Goal: Information Seeking & Learning: Learn about a topic

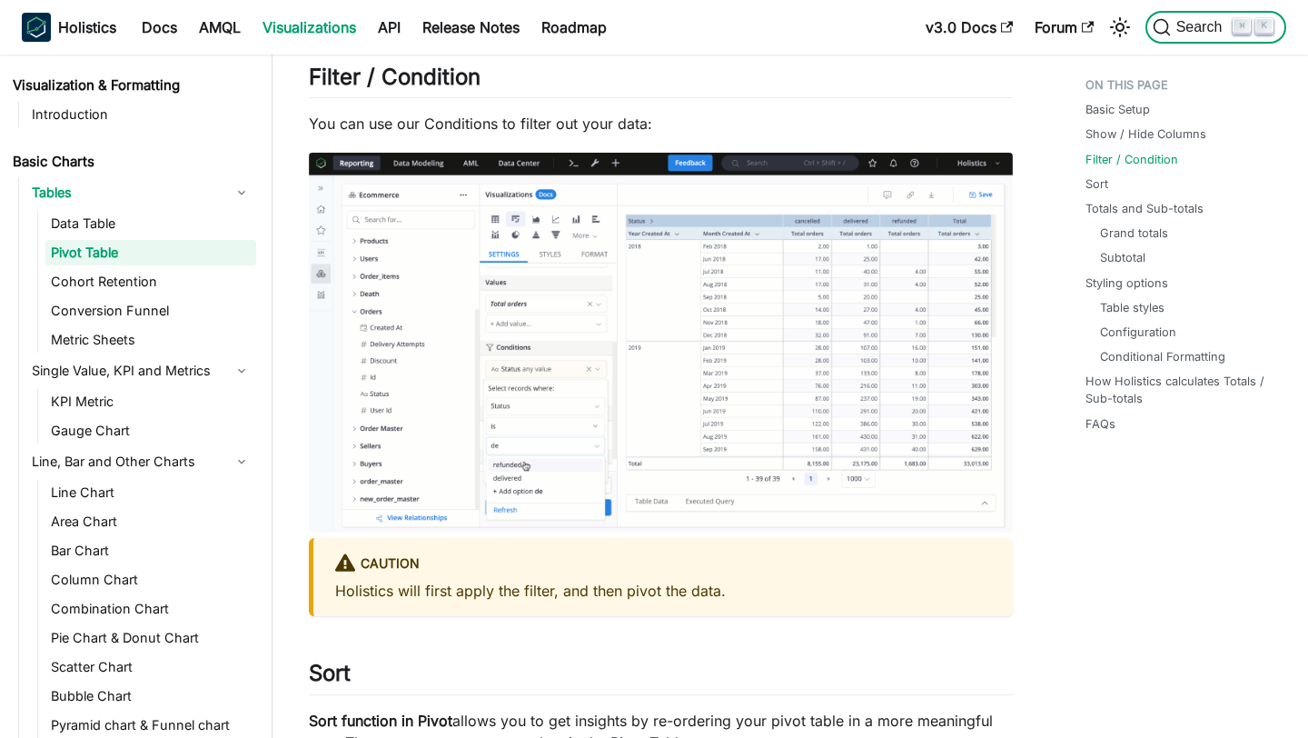
click at [1197, 27] on span "Search" at bounding box center [1202, 27] width 63 height 16
click at [159, 26] on link "Docs" at bounding box center [159, 27] width 57 height 29
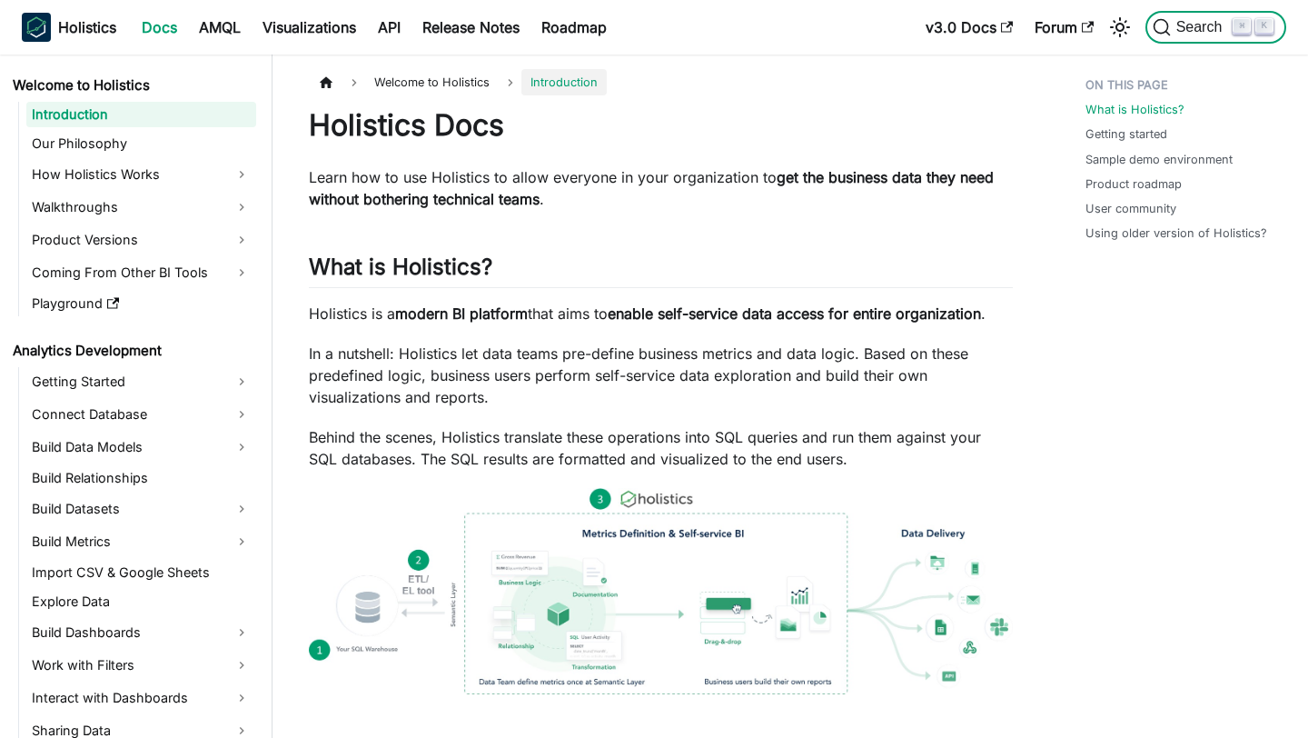
click at [1196, 24] on span "Search" at bounding box center [1202, 27] width 63 height 16
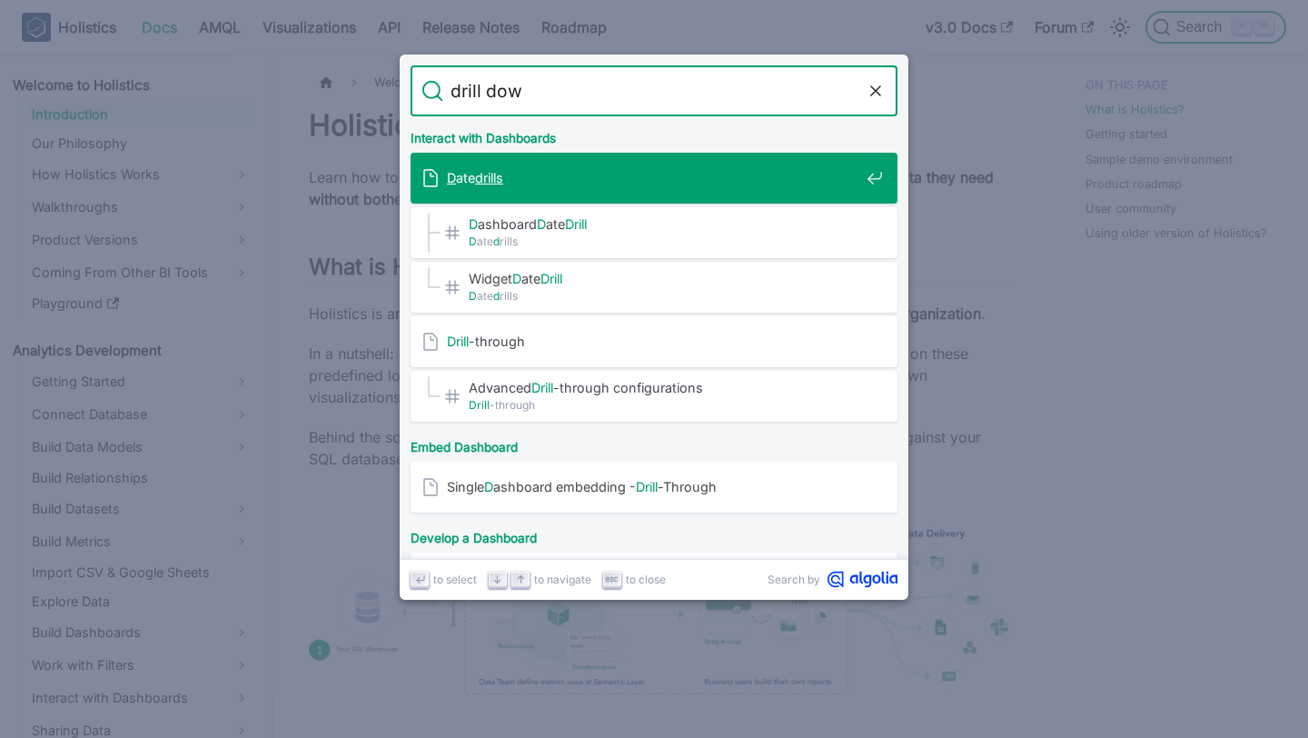
type input "drill down"
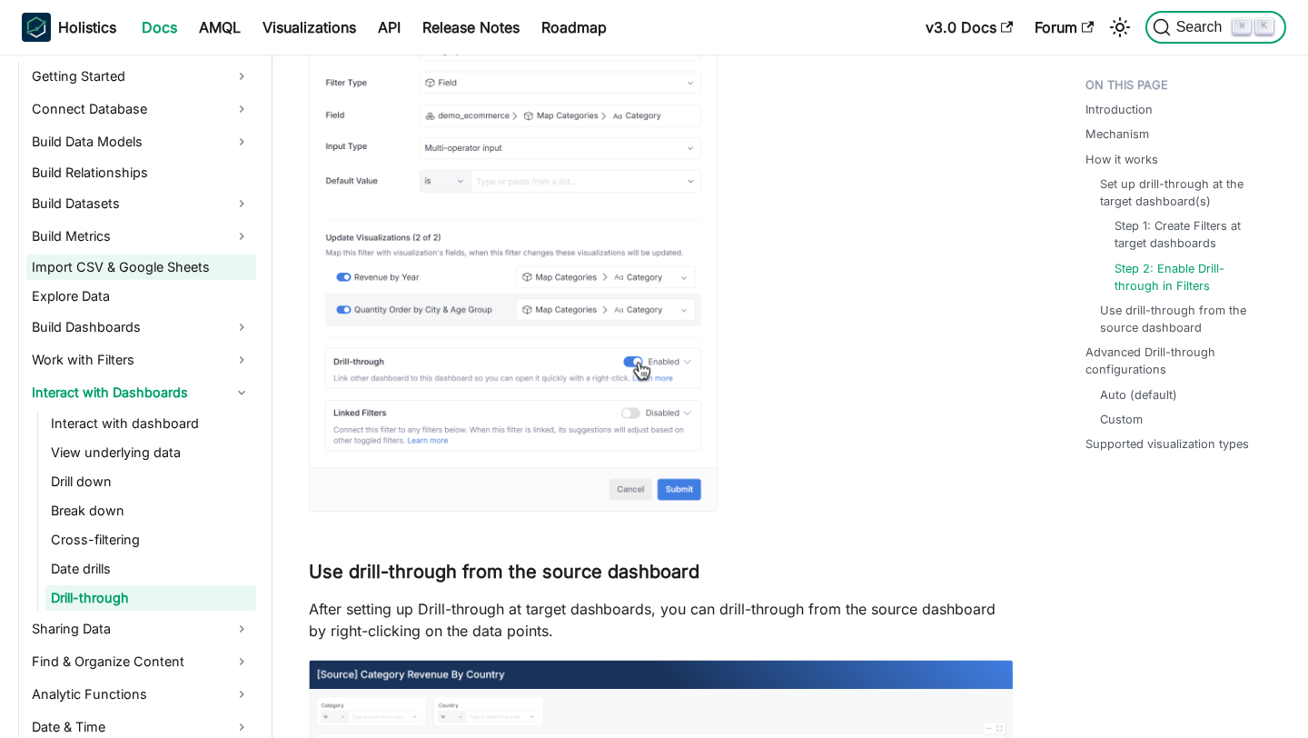
scroll to position [306, 0]
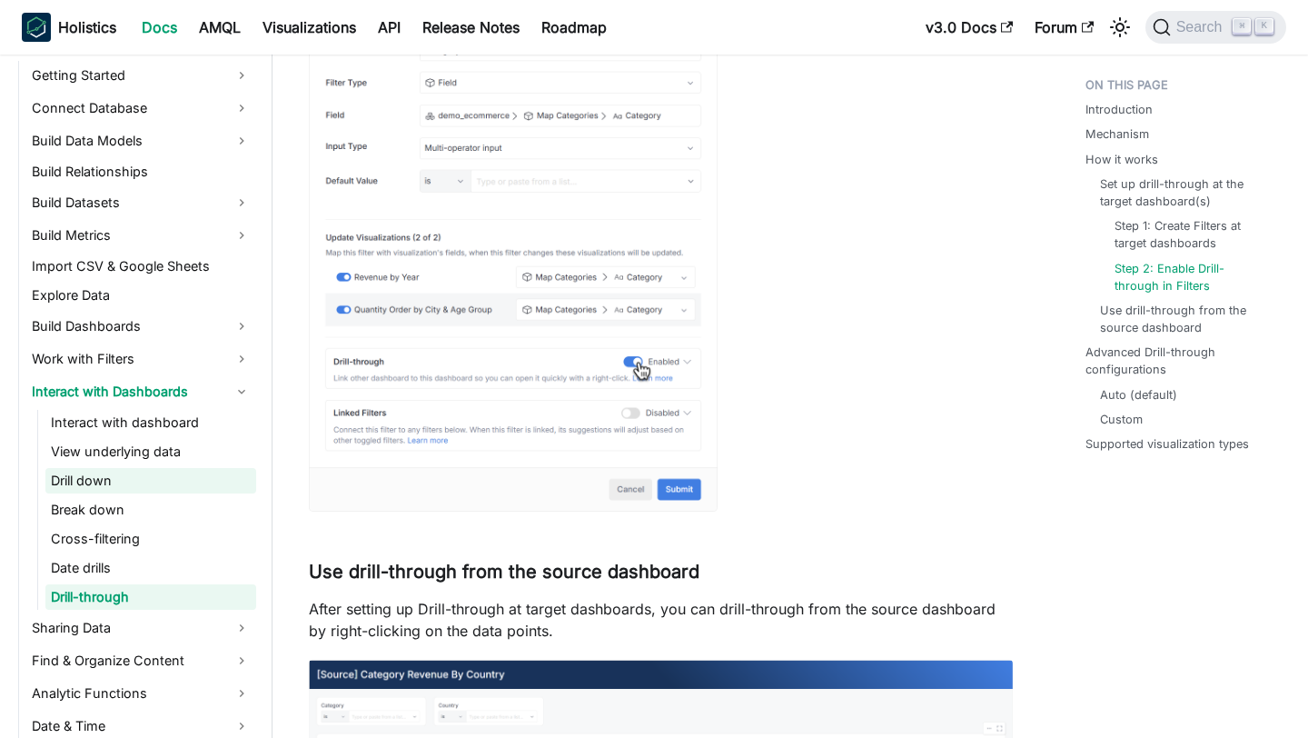
click at [114, 482] on link "Drill down" at bounding box center [150, 480] width 211 height 25
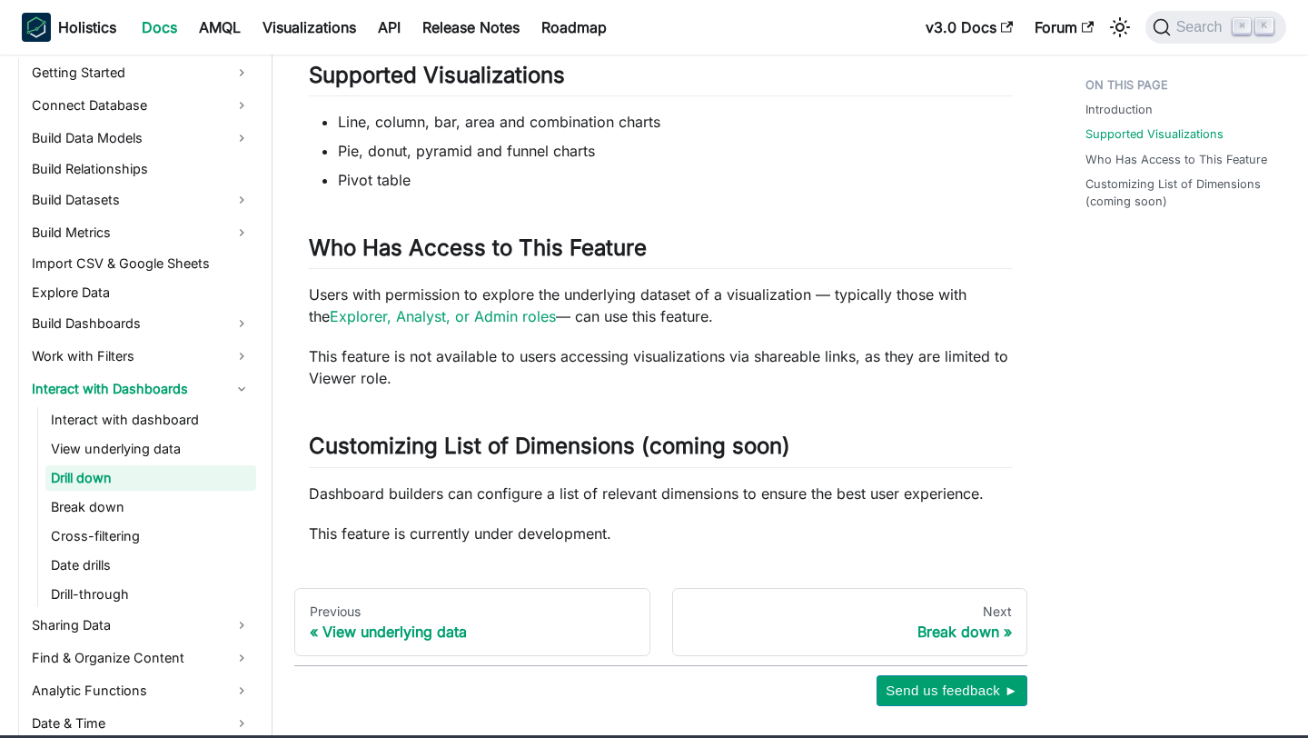
scroll to position [909, 0]
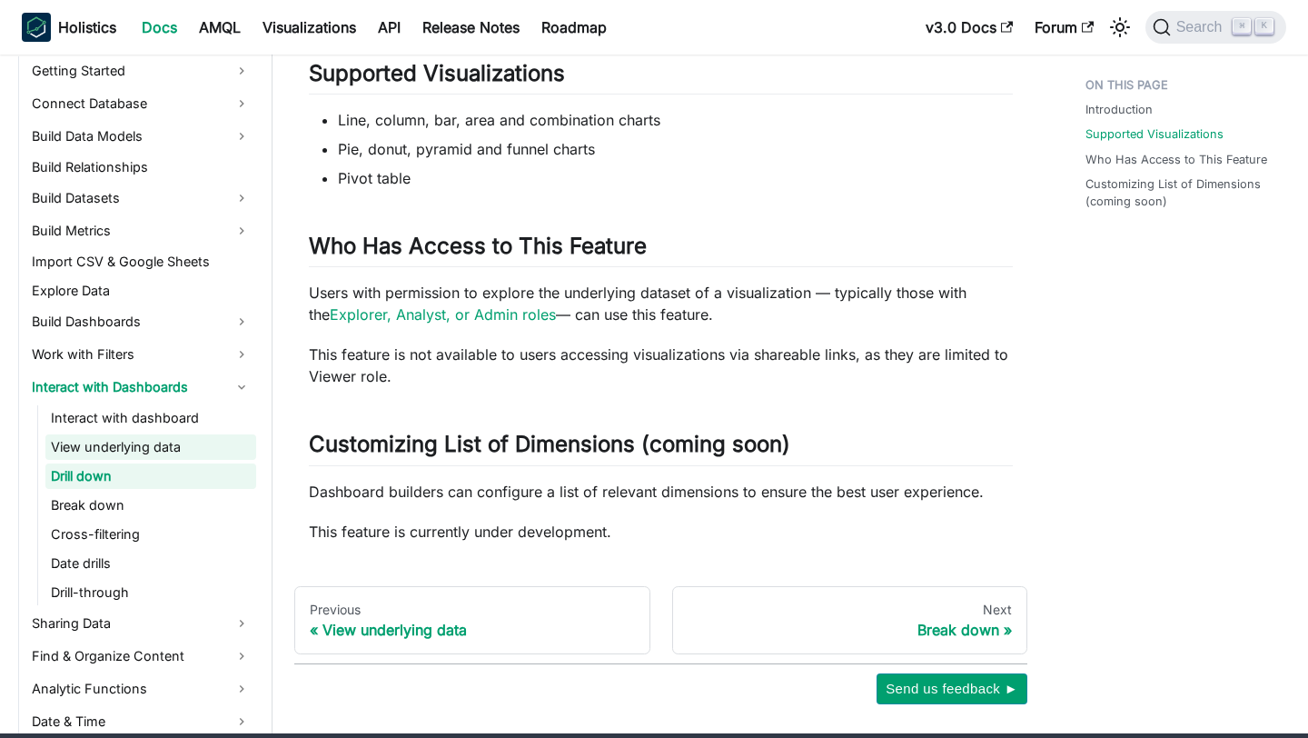
click at [177, 446] on link "View underlying data" at bounding box center [150, 446] width 211 height 25
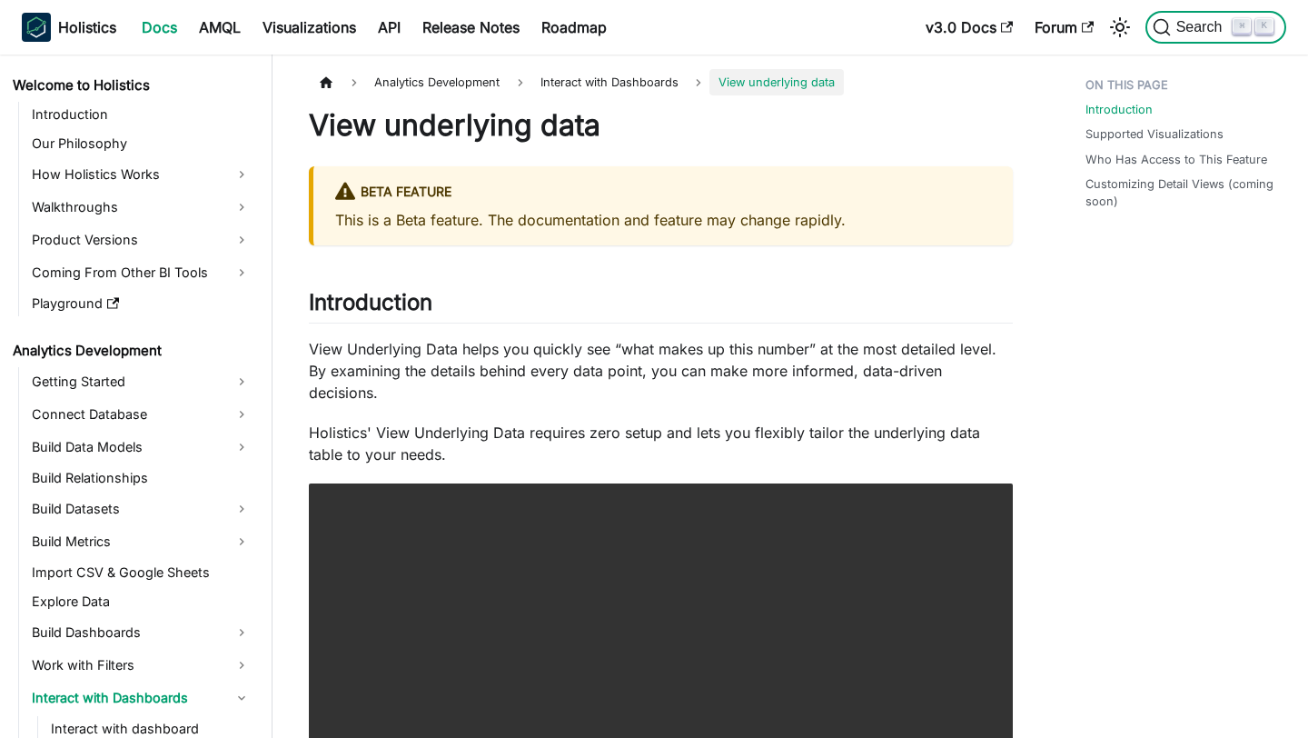
click at [1190, 34] on span "Search" at bounding box center [1202, 27] width 63 height 16
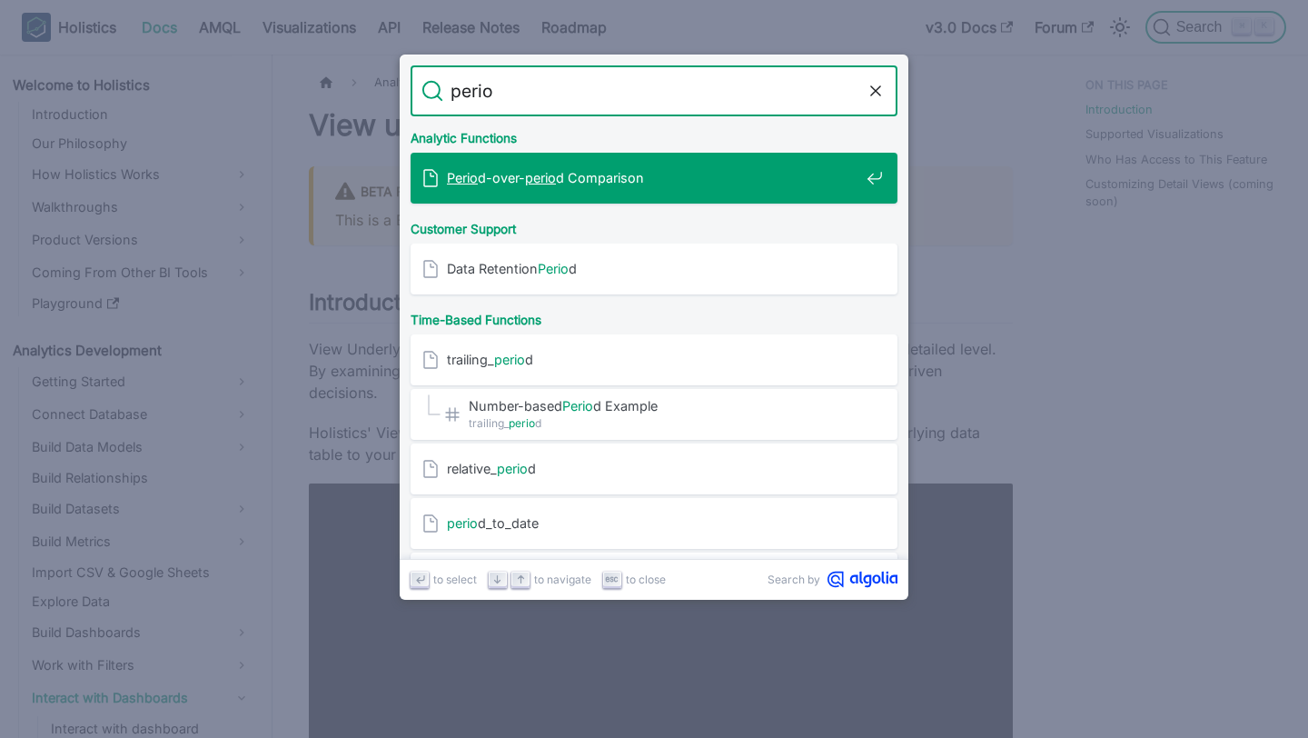
type input "period"
click at [695, 194] on div "Period -over- period Comparison" at bounding box center [660, 178] width 476 height 51
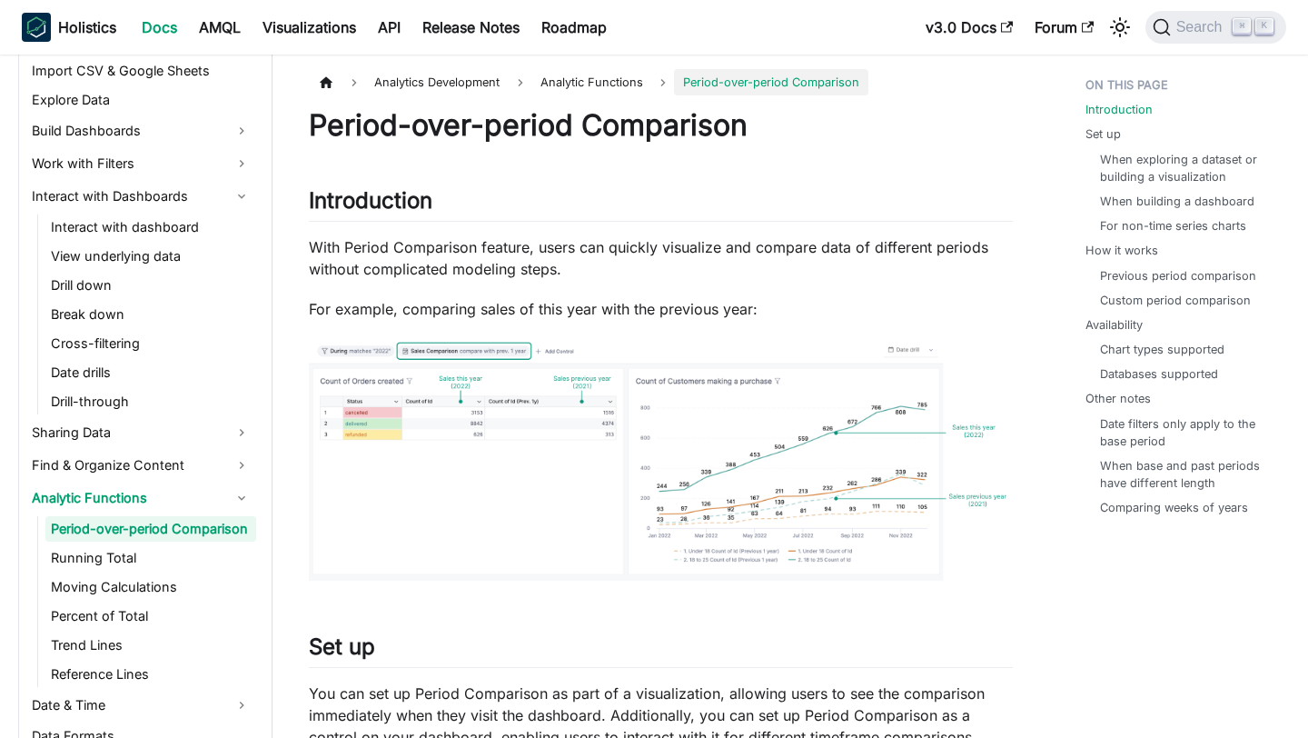
click at [344, 250] on p "With Period Comparison feature, users can quickly visualize and compare data of…" at bounding box center [661, 258] width 704 height 44
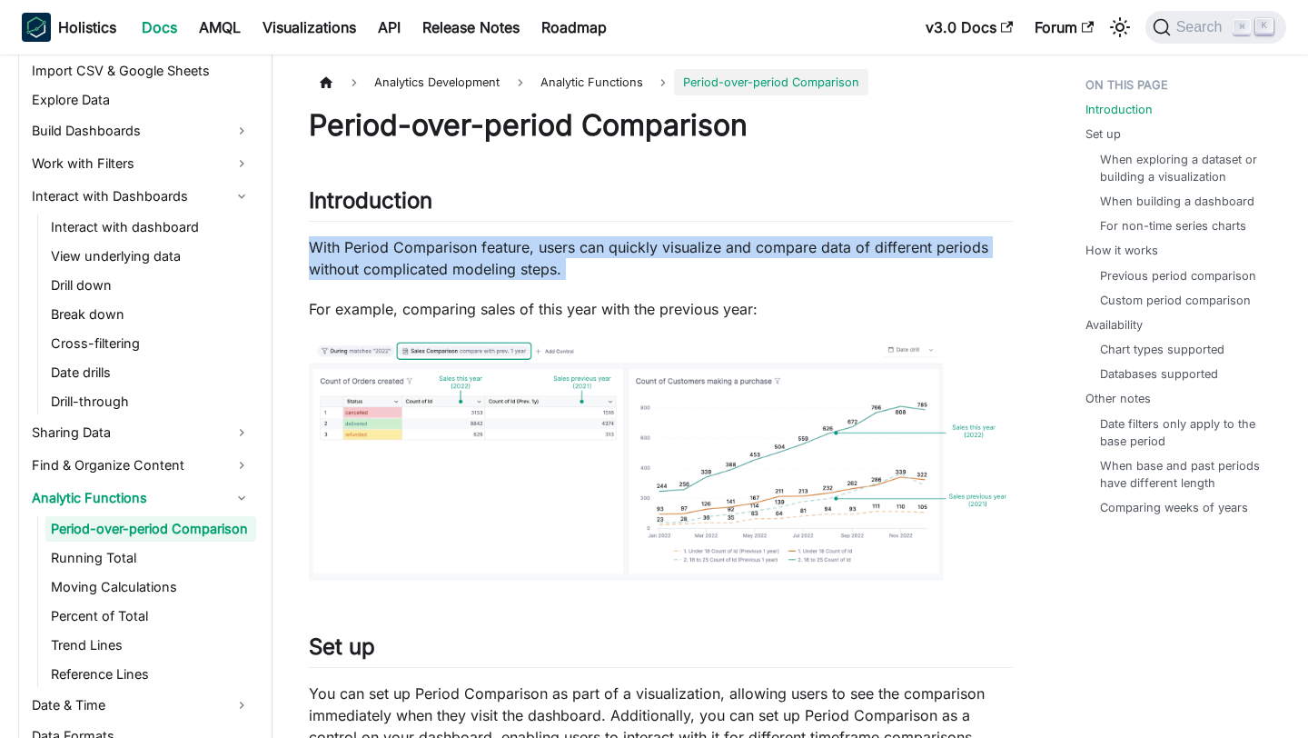
copy div "With Period Comparison feature, users can quickly visualize and compare data of…"
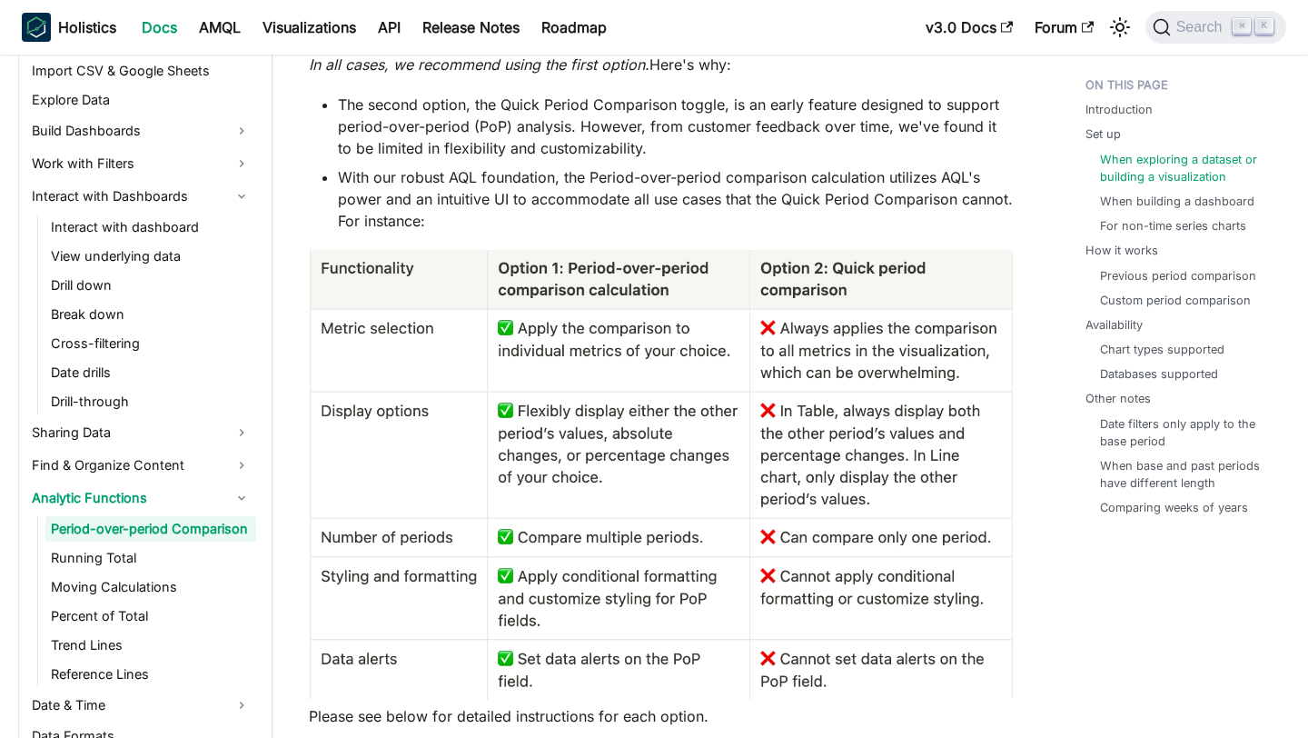
scroll to position [944, 0]
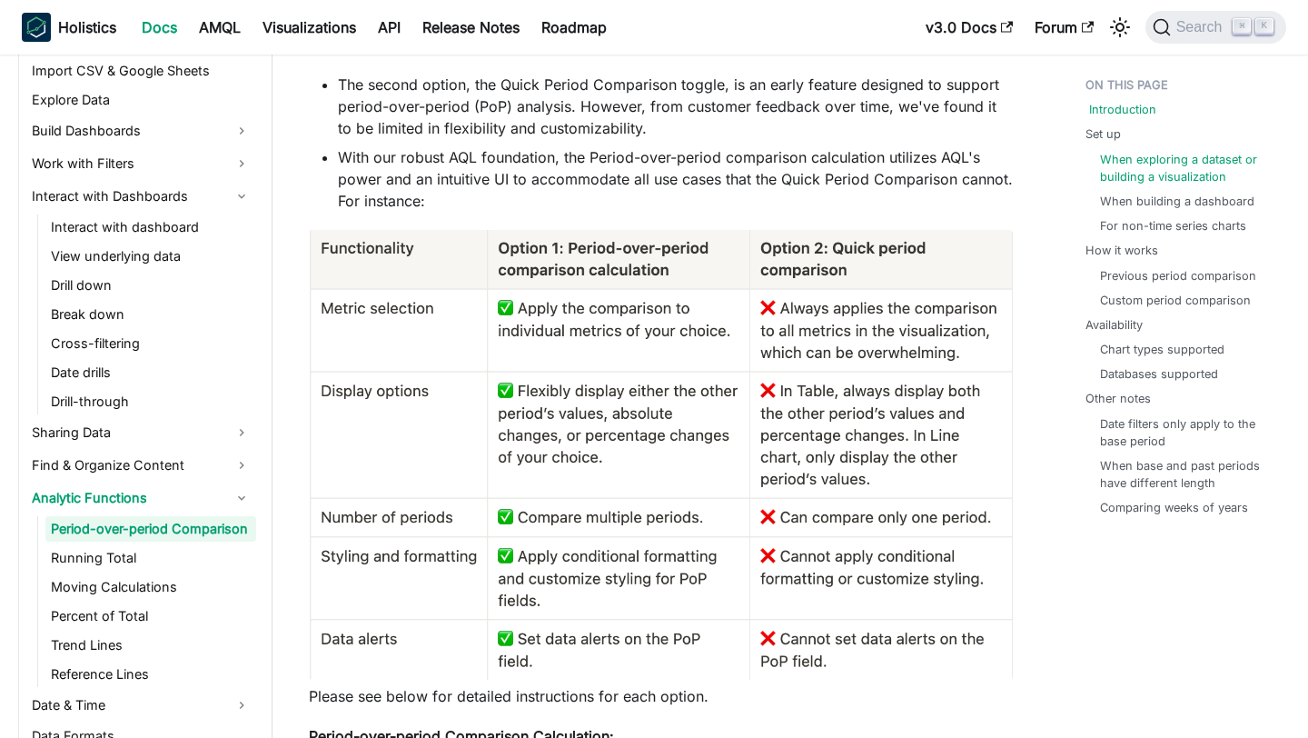
click at [1133, 110] on link "Introduction" at bounding box center [1122, 109] width 67 height 17
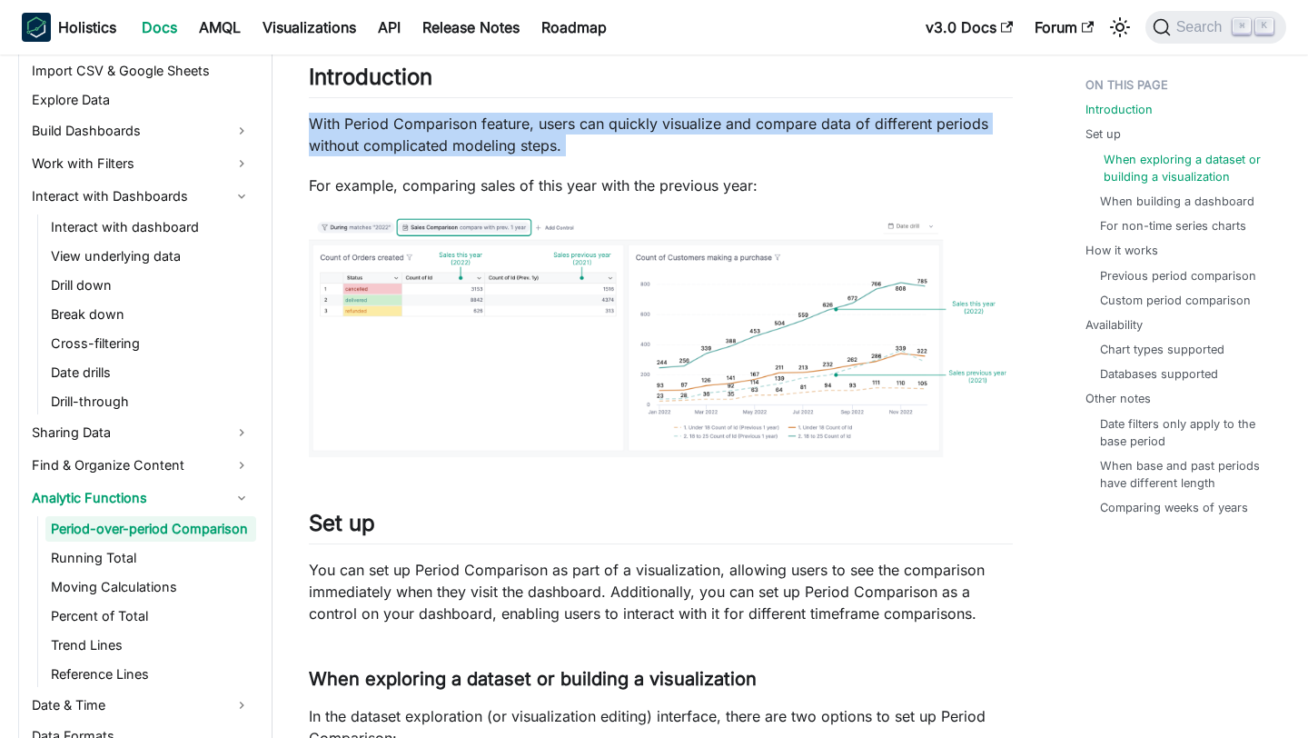
click at [1171, 165] on link "When exploring a dataset or building a visualization" at bounding box center [1190, 168] width 172 height 35
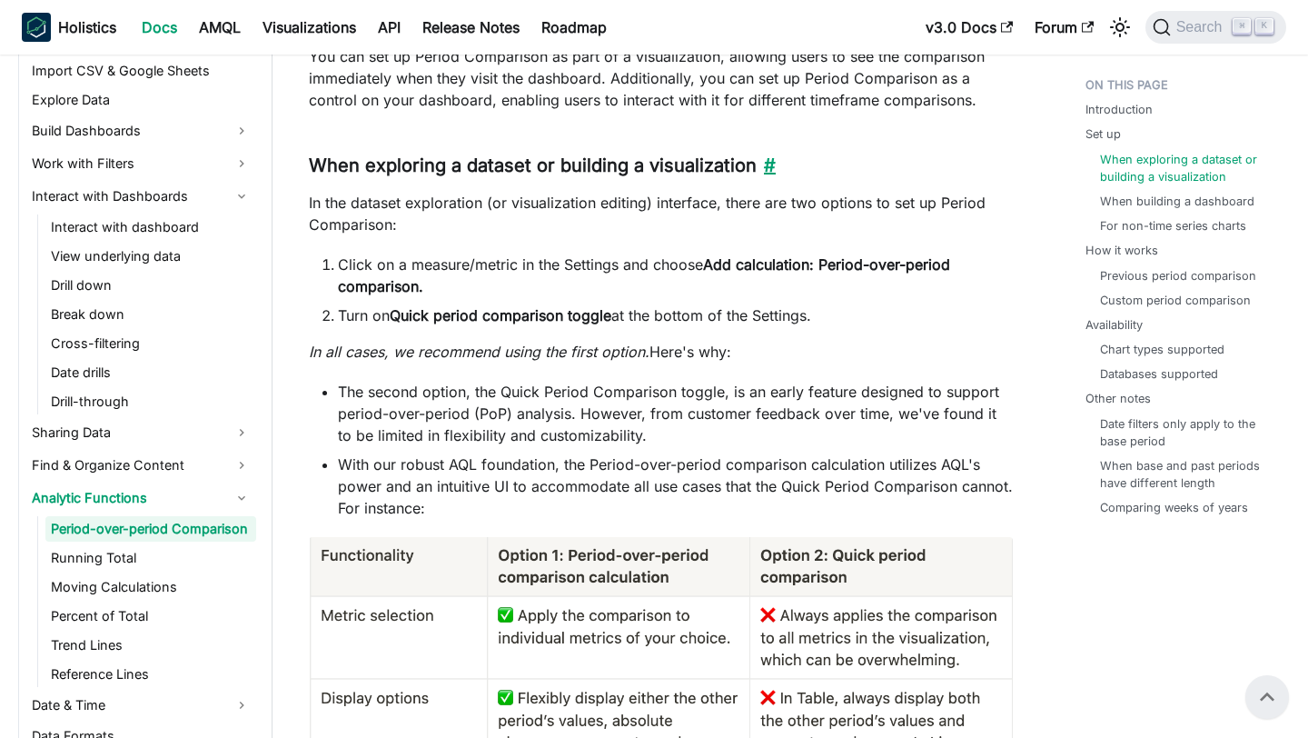
scroll to position [634, 0]
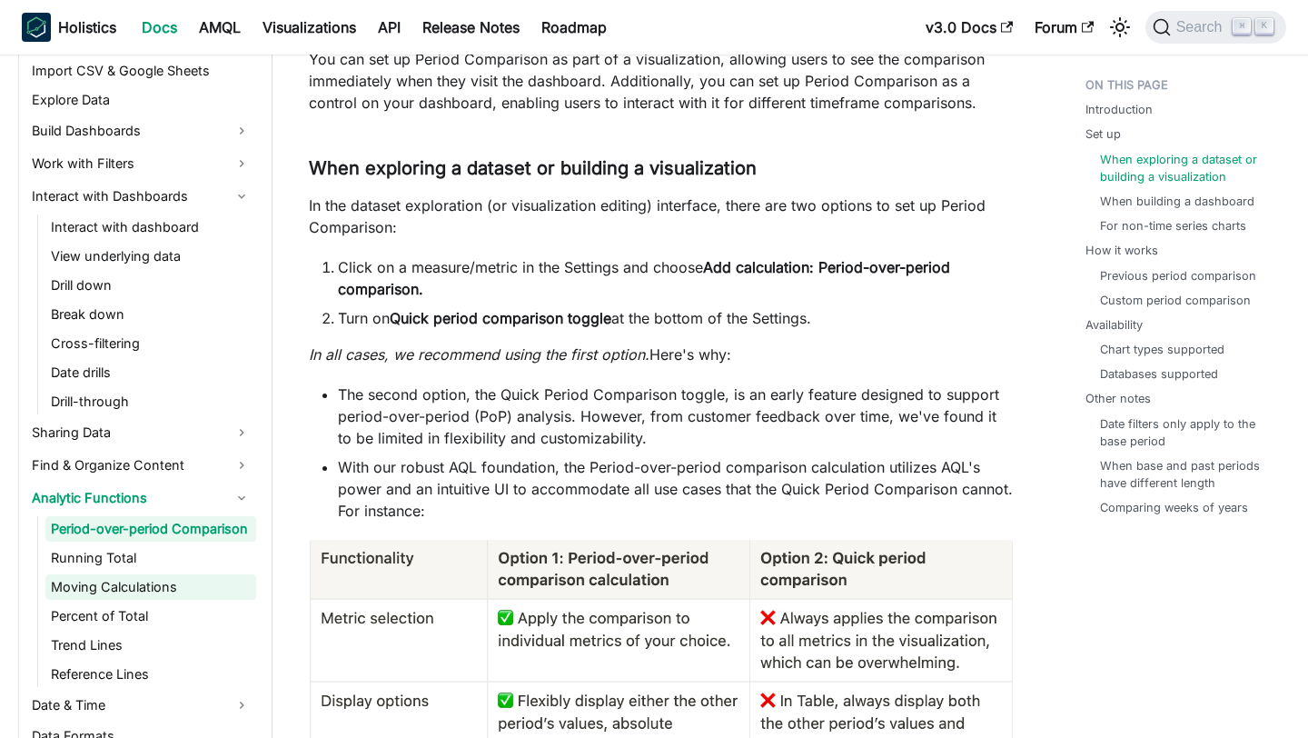
click at [151, 594] on link "Moving Calculations" at bounding box center [150, 586] width 211 height 25
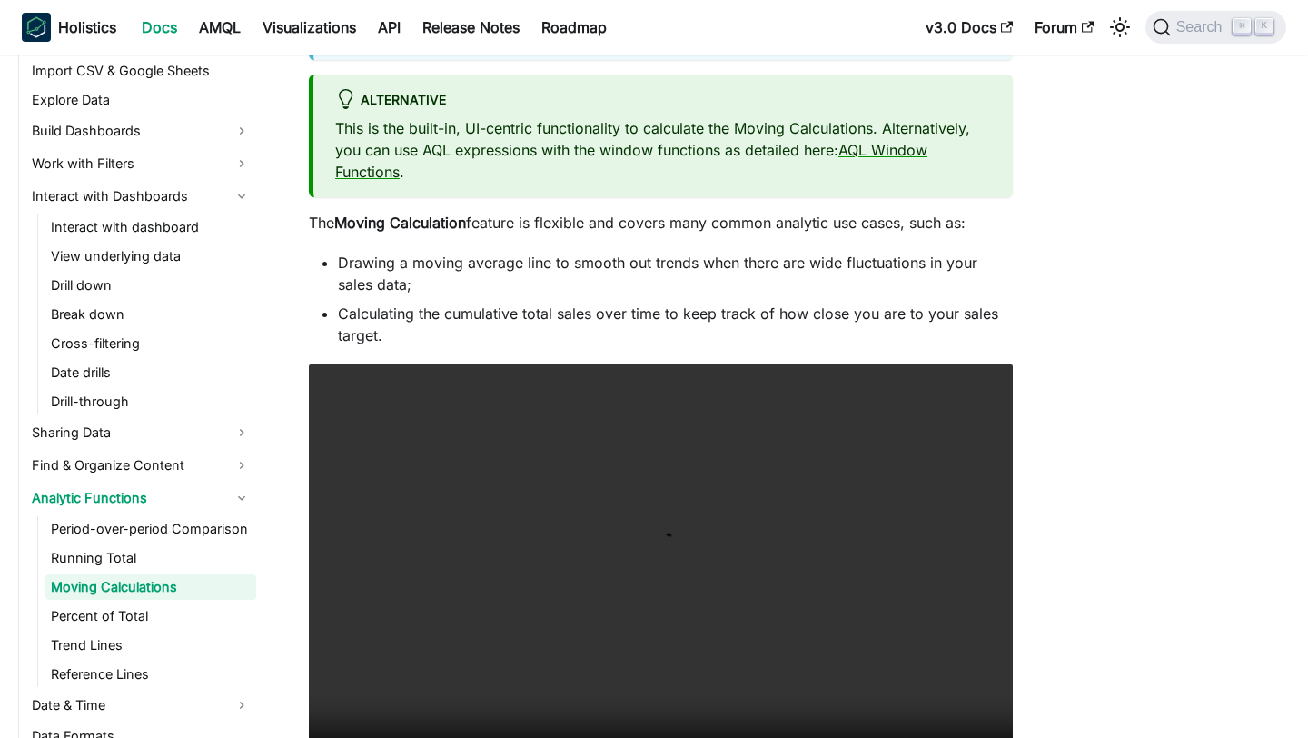
scroll to position [202, 0]
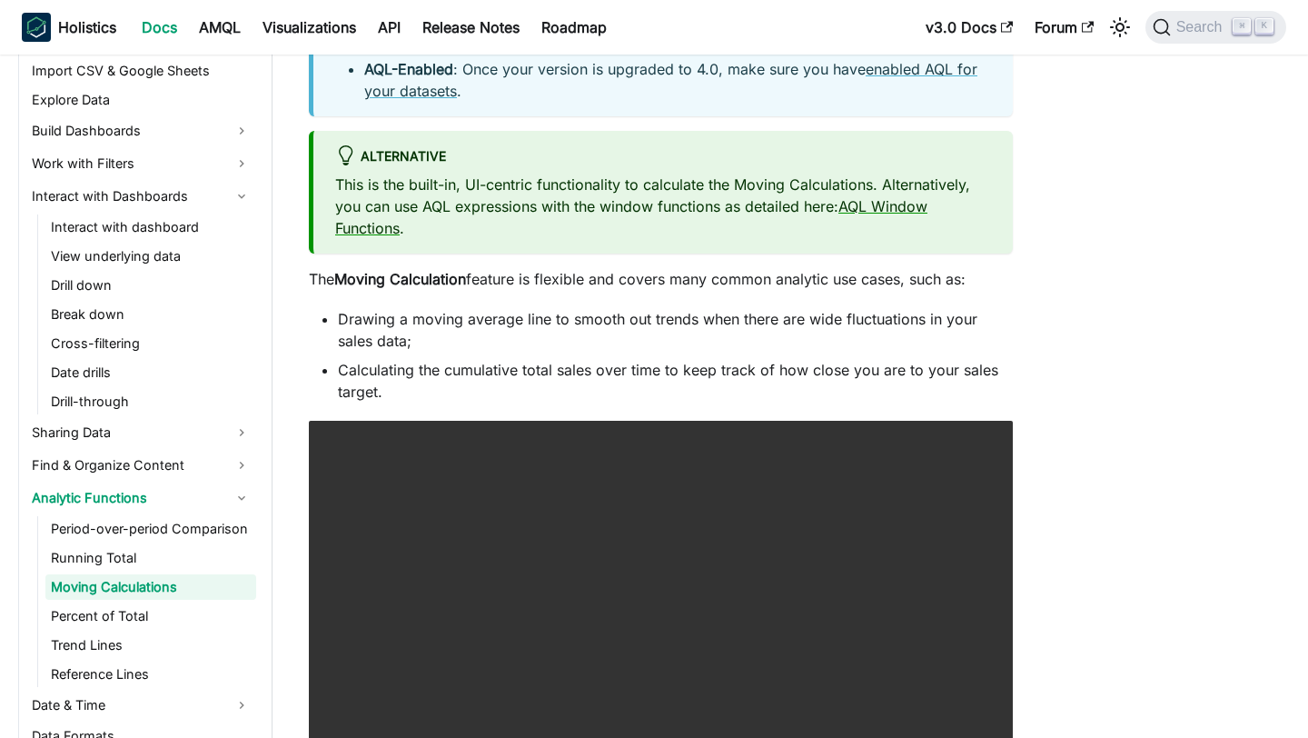
click at [440, 409] on div "Moving Calculations Feature Prerequisites 4.0 Version : If you are currently us…" at bounding box center [661, 703] width 704 height 1595
click at [422, 398] on li "Calculating the cumulative total sales over time to keep track of how close you…" at bounding box center [675, 381] width 675 height 44
click at [363, 407] on div "Moving Calculations Feature Prerequisites 4.0 Version : If you are currently us…" at bounding box center [661, 703] width 704 height 1595
click at [405, 372] on li "Calculating the cumulative total sales over time to keep track of how close you…" at bounding box center [675, 381] width 675 height 44
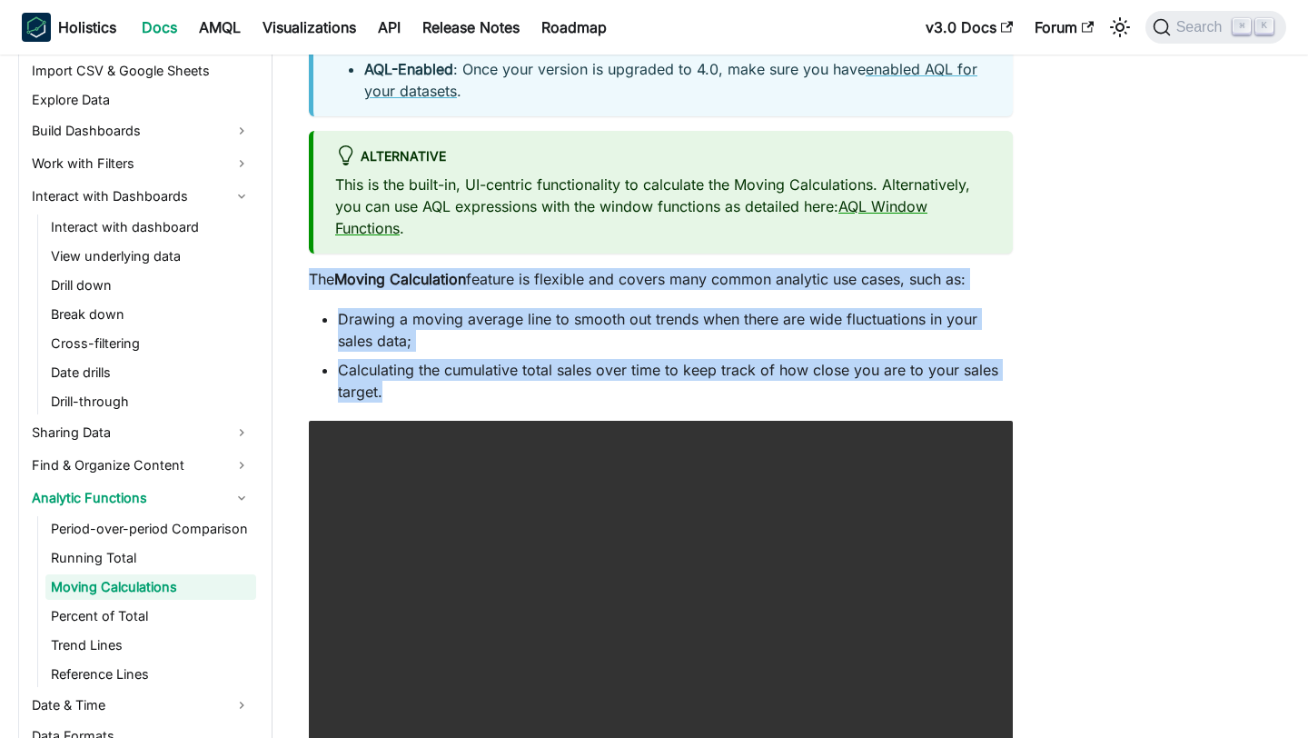
drag, startPoint x: 400, startPoint y: 397, endPoint x: 313, endPoint y: 283, distance: 143.2
click at [313, 283] on div "Moving Calculations Feature Prerequisites 4.0 Version : If you are currently us…" at bounding box center [661, 703] width 704 height 1595
copy div "The Moving Calculation feature is flexible and covers many common analytic use …"
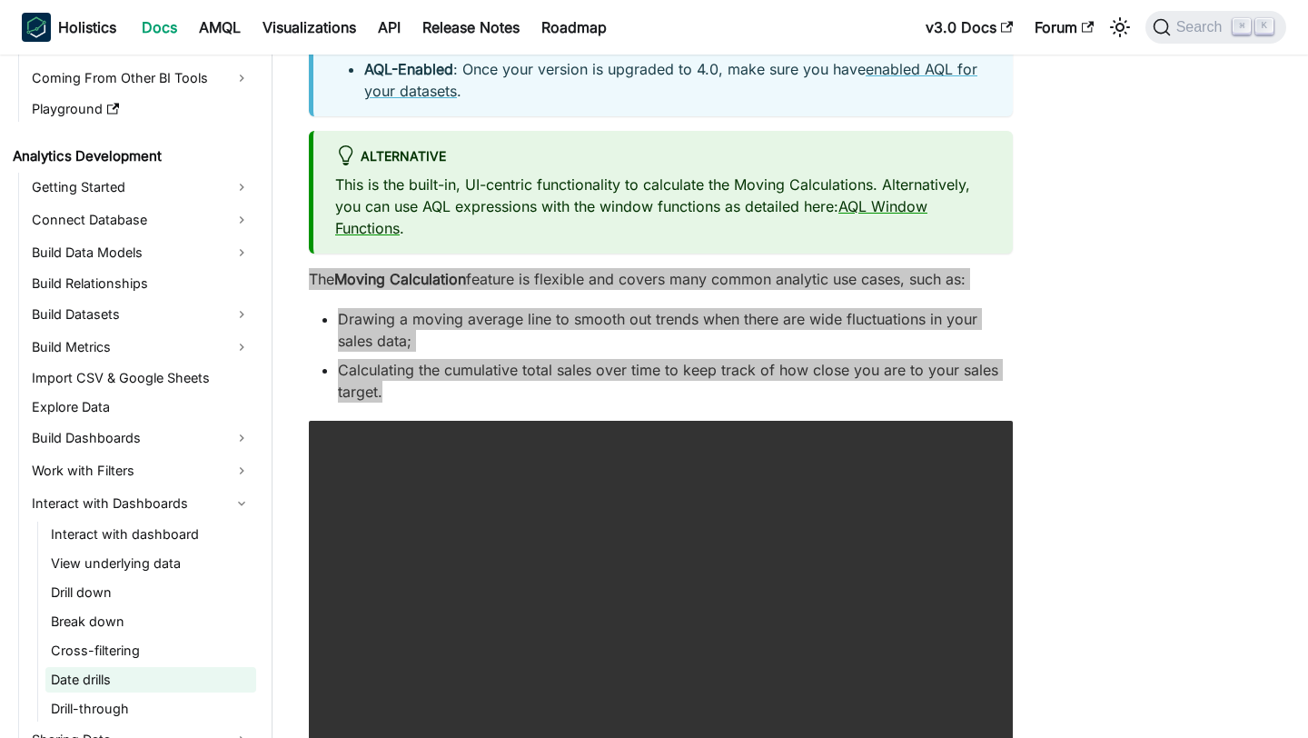
scroll to position [0, 0]
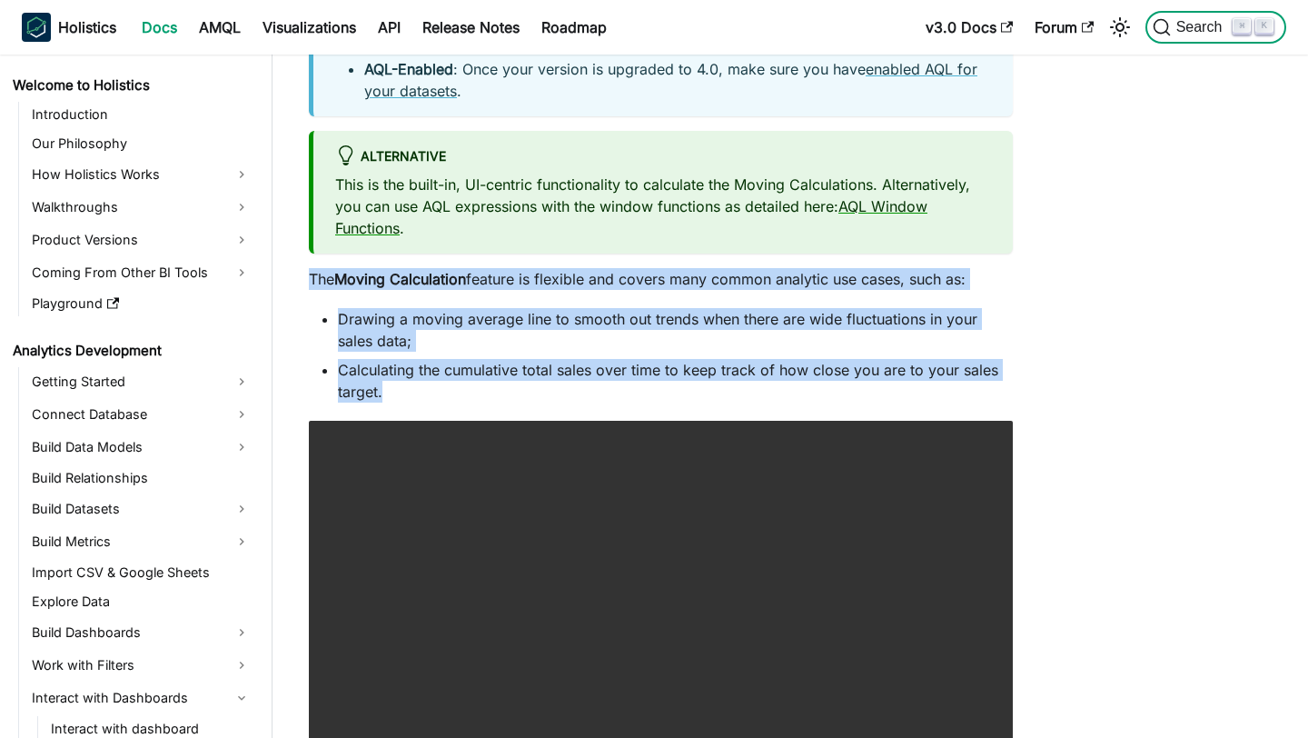
click at [1187, 32] on span "Search" at bounding box center [1202, 27] width 63 height 16
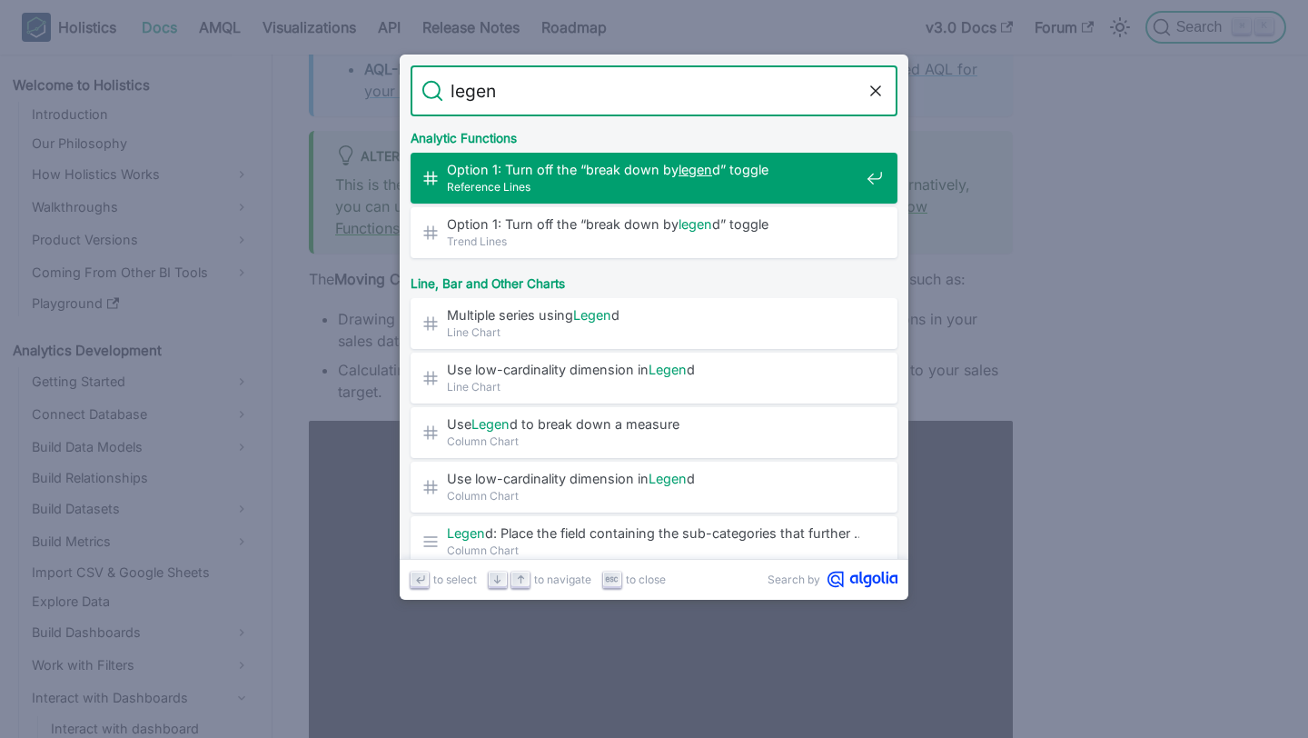
type input "legend"
click at [610, 170] on span "Option 1: Turn off the “break down by legend ” toggle​" at bounding box center [653, 169] width 412 height 17
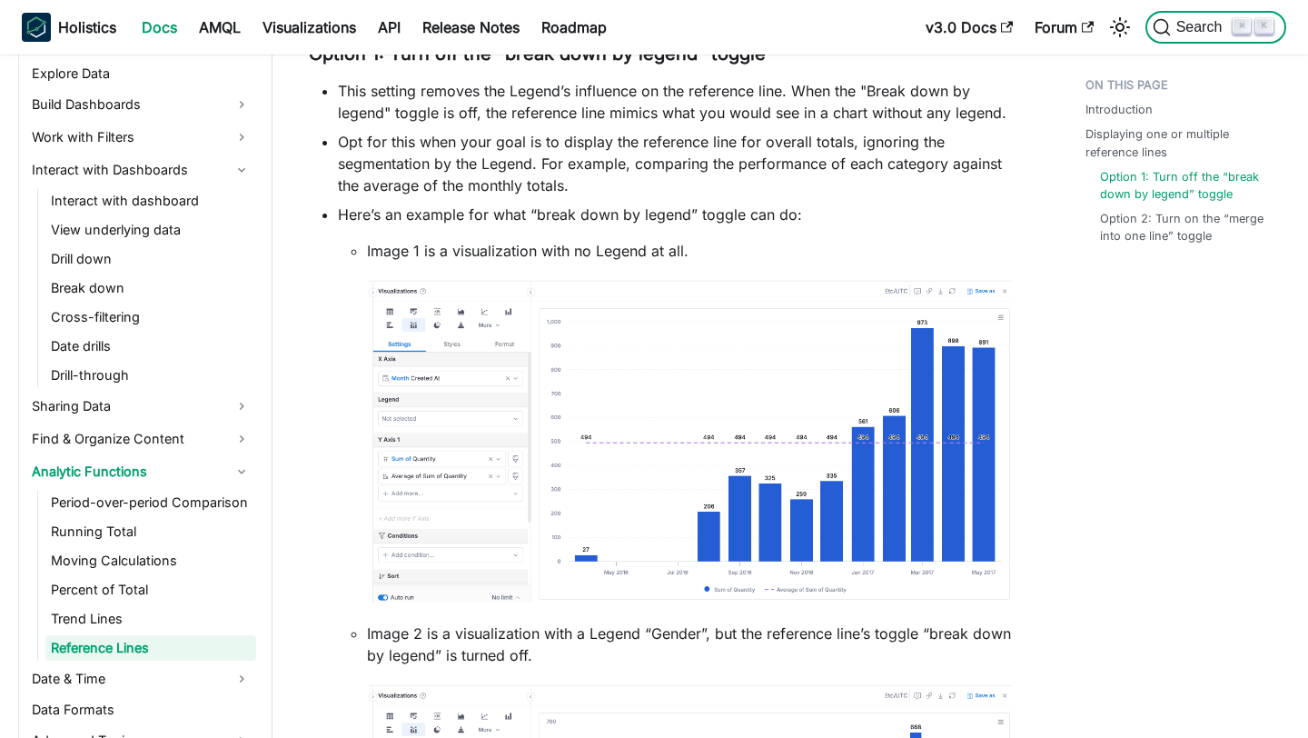
scroll to position [587, 0]
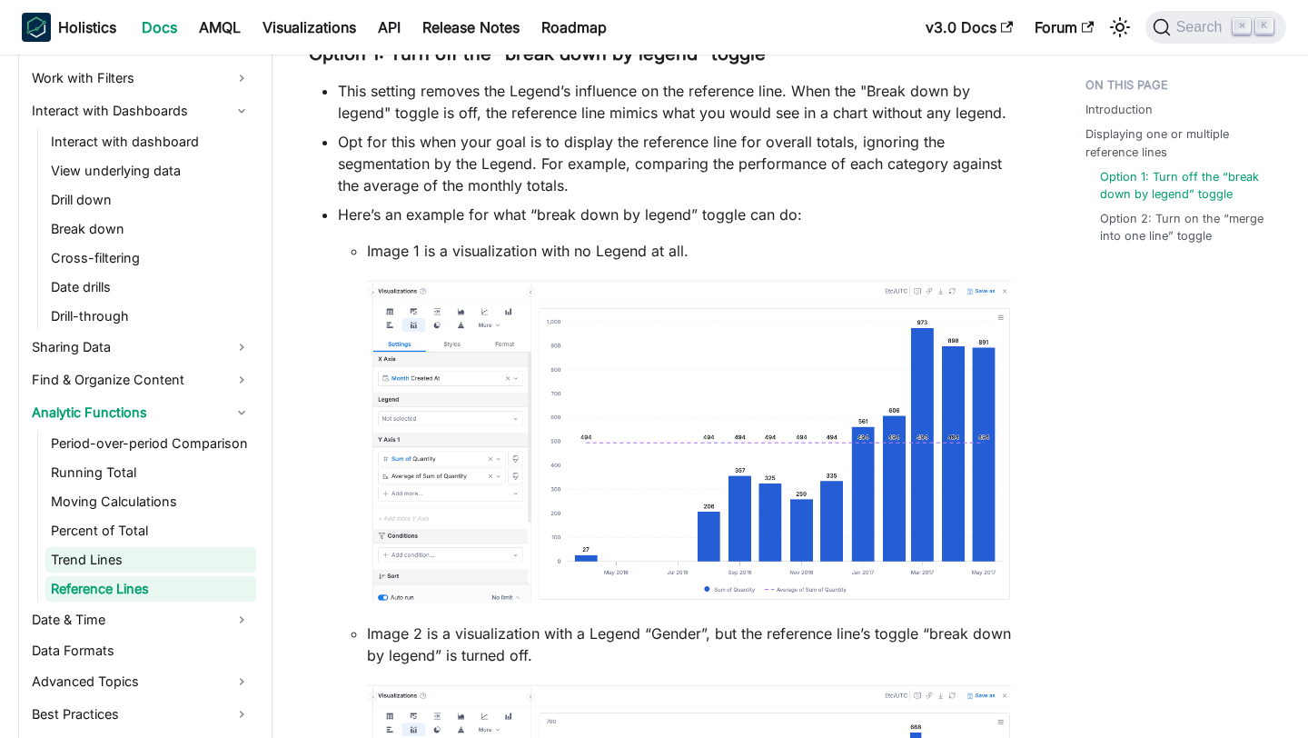
click at [114, 558] on link "Trend Lines" at bounding box center [150, 559] width 211 height 25
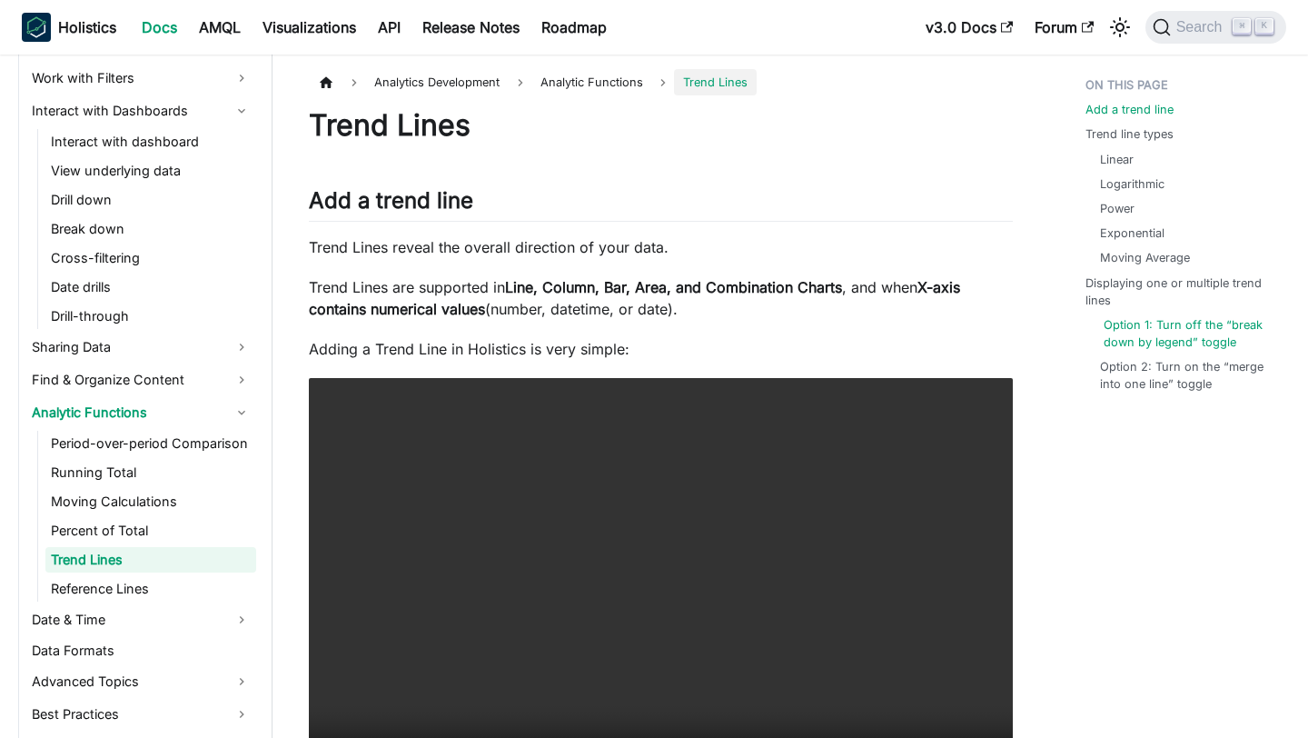
click at [1140, 320] on link "Option 1: Turn off the “break down by legend” toggle" at bounding box center [1190, 333] width 172 height 35
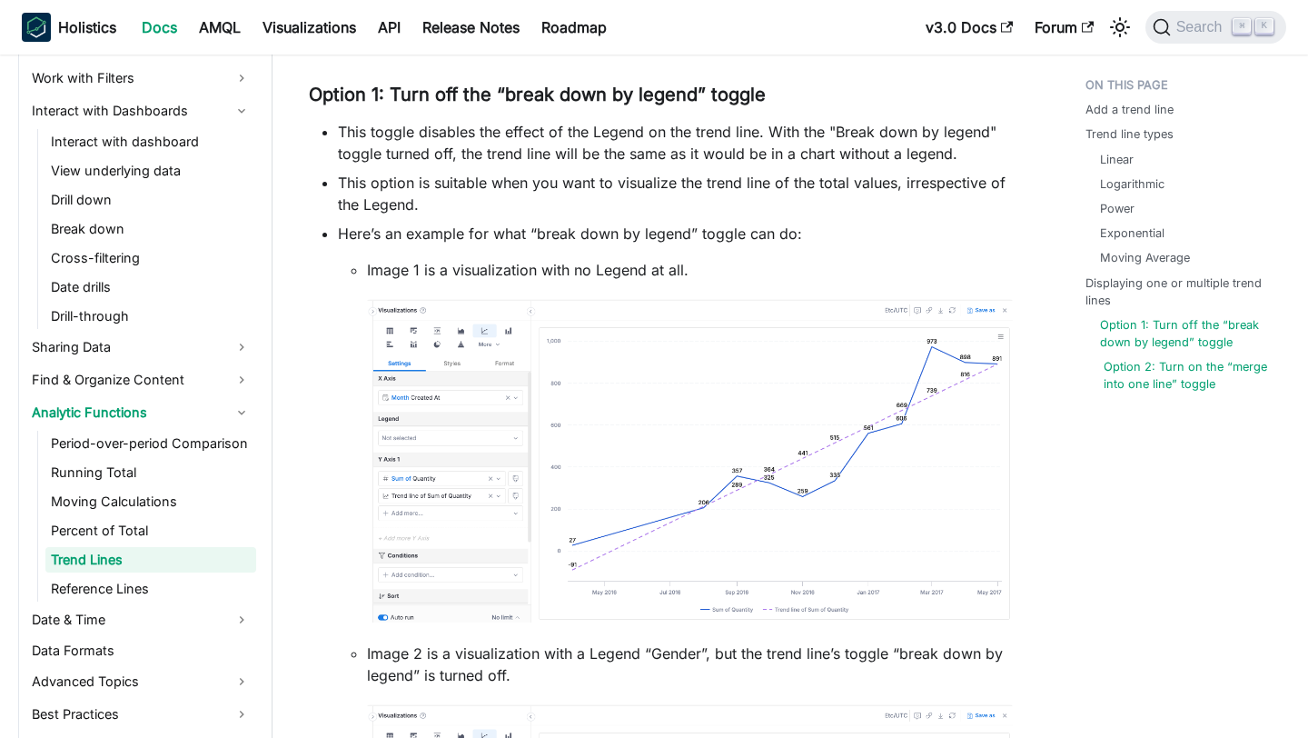
click at [1113, 378] on link "Option 2: Turn on the “merge into one line” toggle" at bounding box center [1190, 375] width 172 height 35
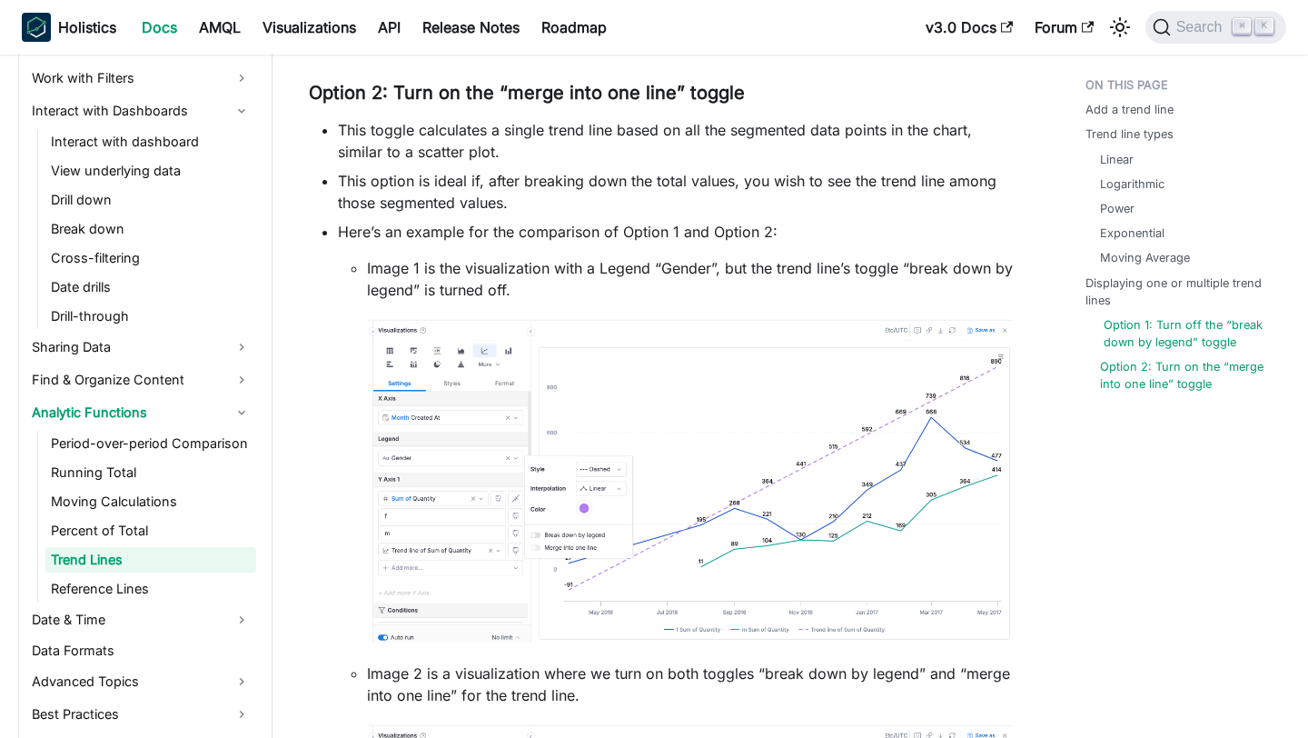
click at [1127, 340] on link "Option 1: Turn off the “break down by legend” toggle" at bounding box center [1190, 333] width 172 height 35
